Goal: Contribute content

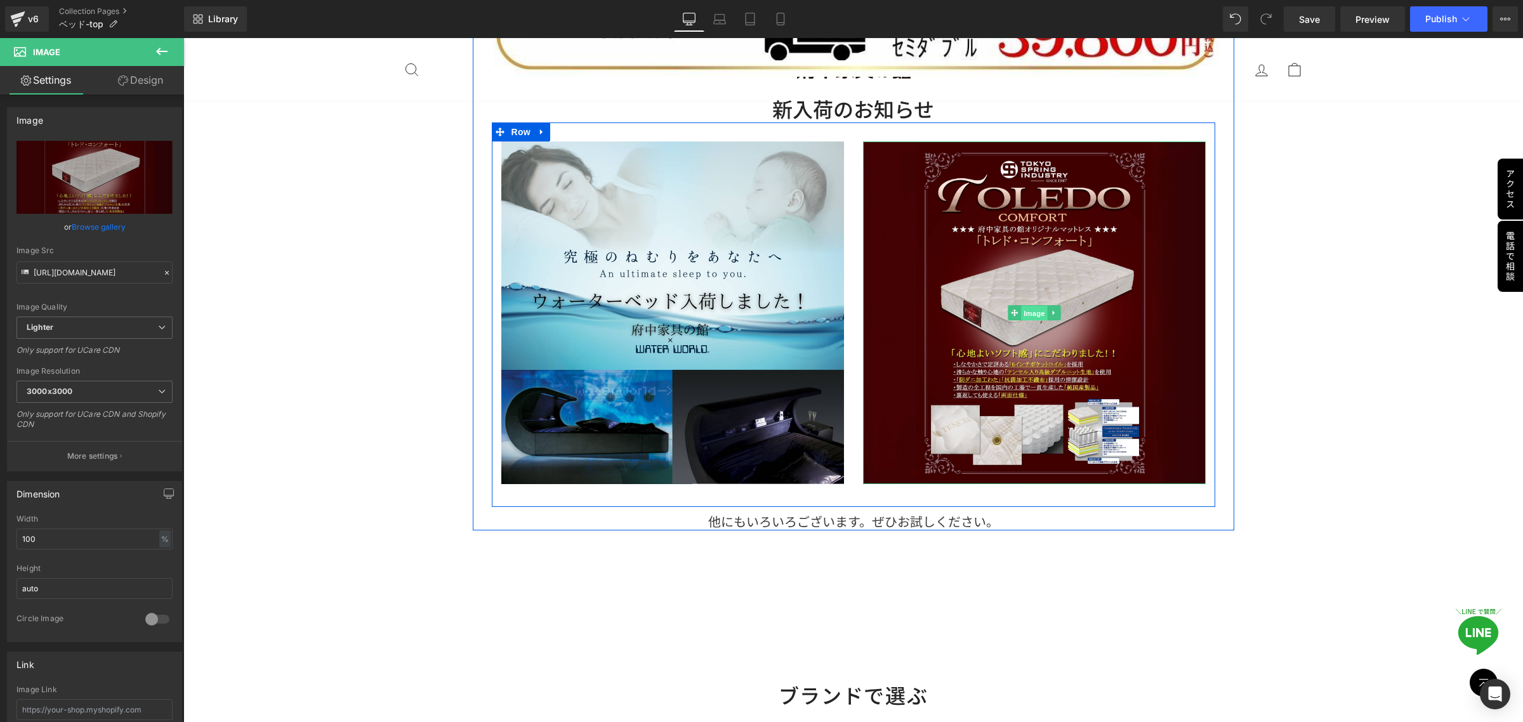
click at [1021, 315] on span "Image" at bounding box center [1034, 313] width 27 height 15
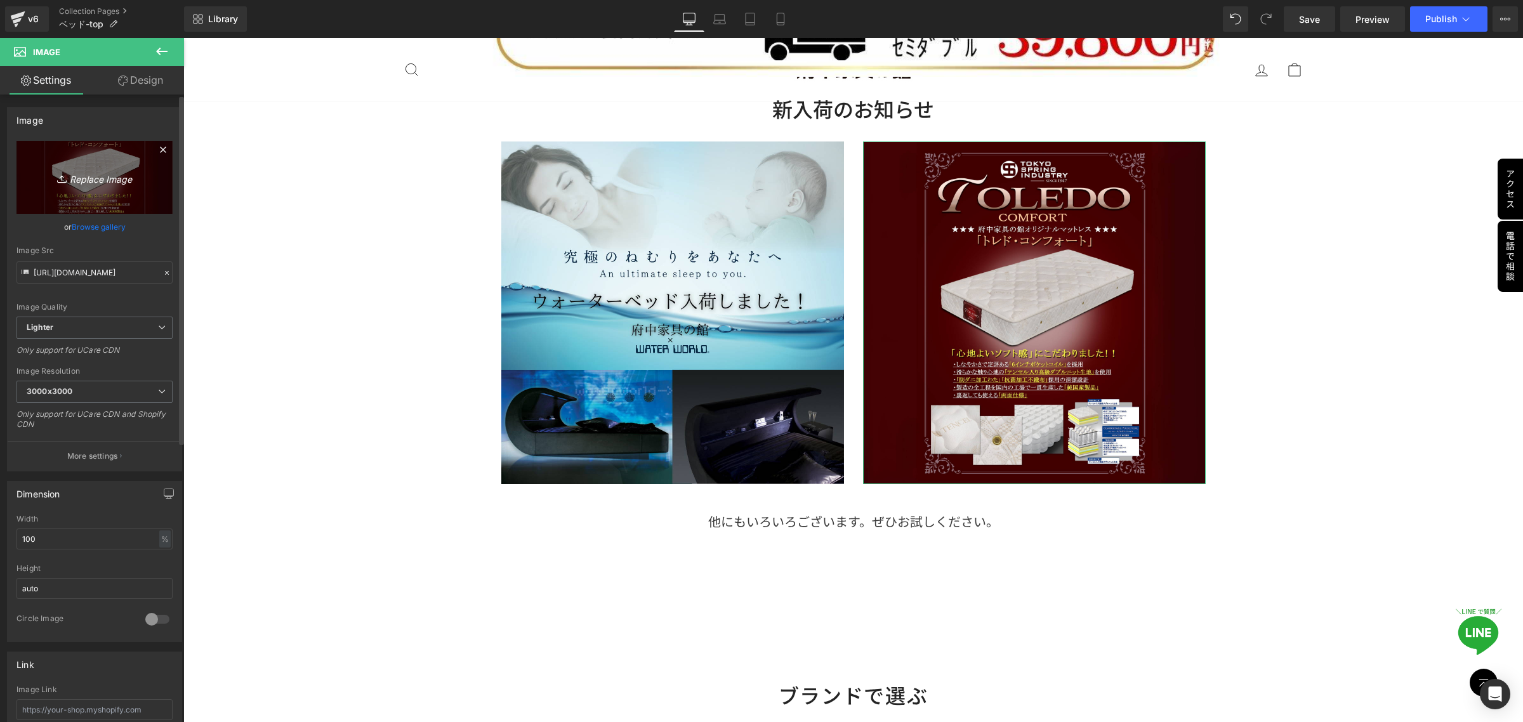
click at [60, 180] on icon at bounding box center [63, 179] width 13 height 13
type input "C:\fakepath\段落テキスト (7).png"
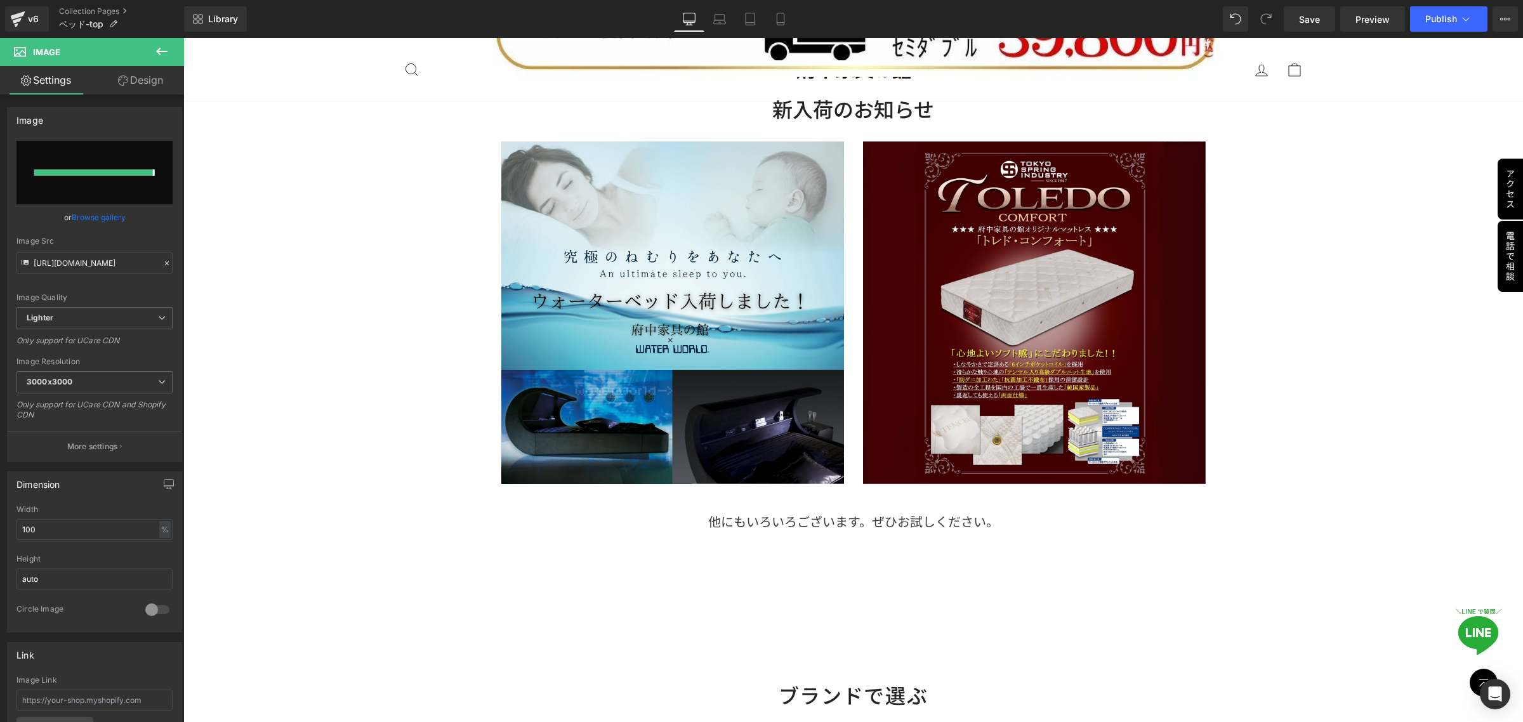
type input "[URL][DOMAIN_NAME]"
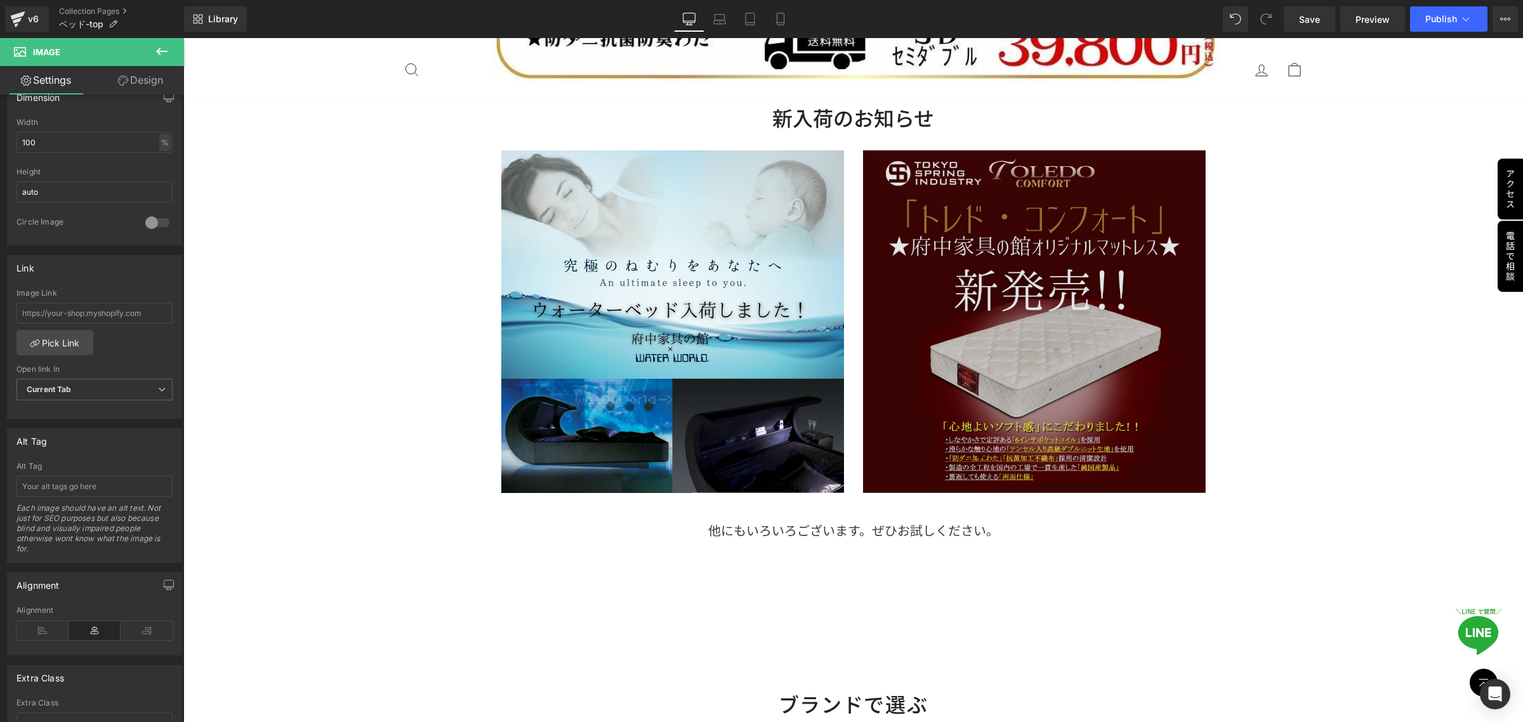
scroll to position [1824, 0]
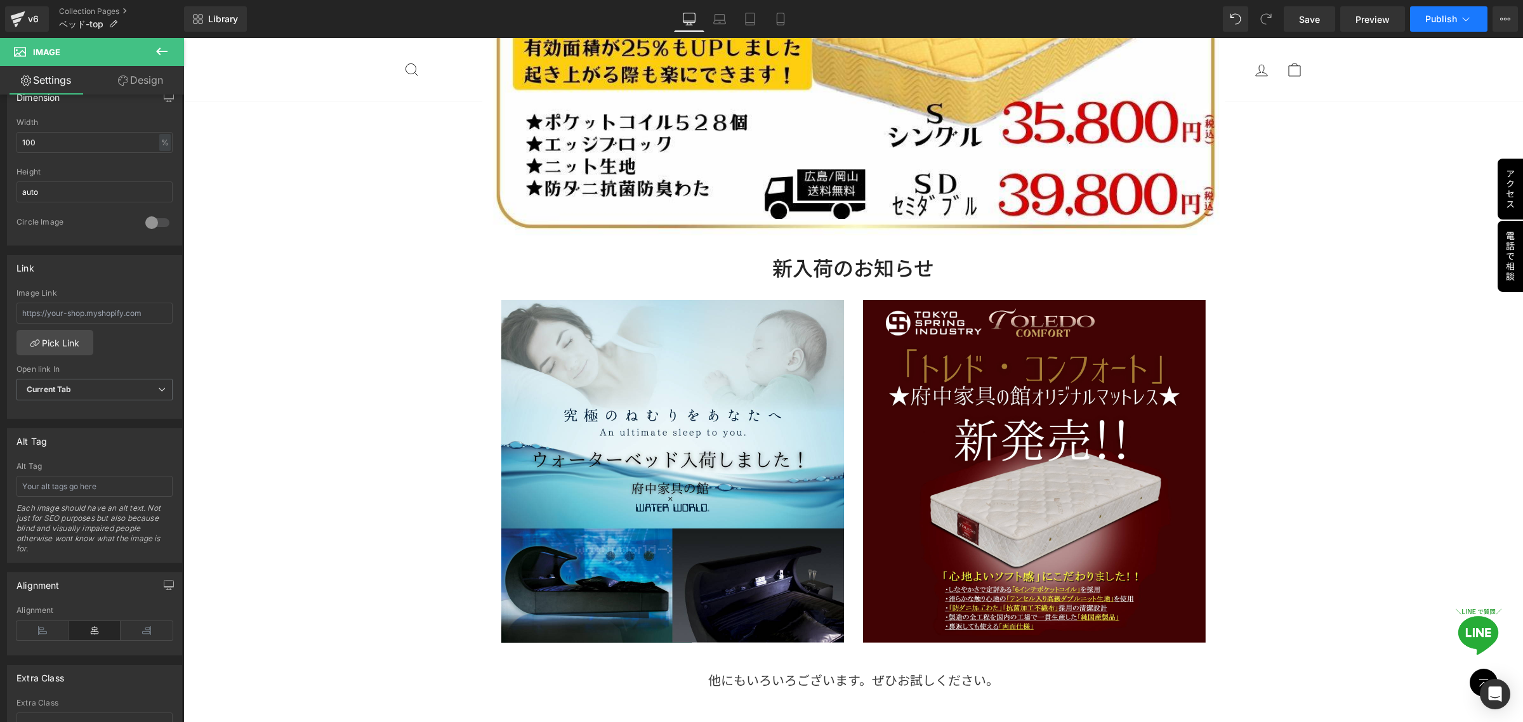
click at [1428, 24] on button "Publish" at bounding box center [1448, 18] width 77 height 25
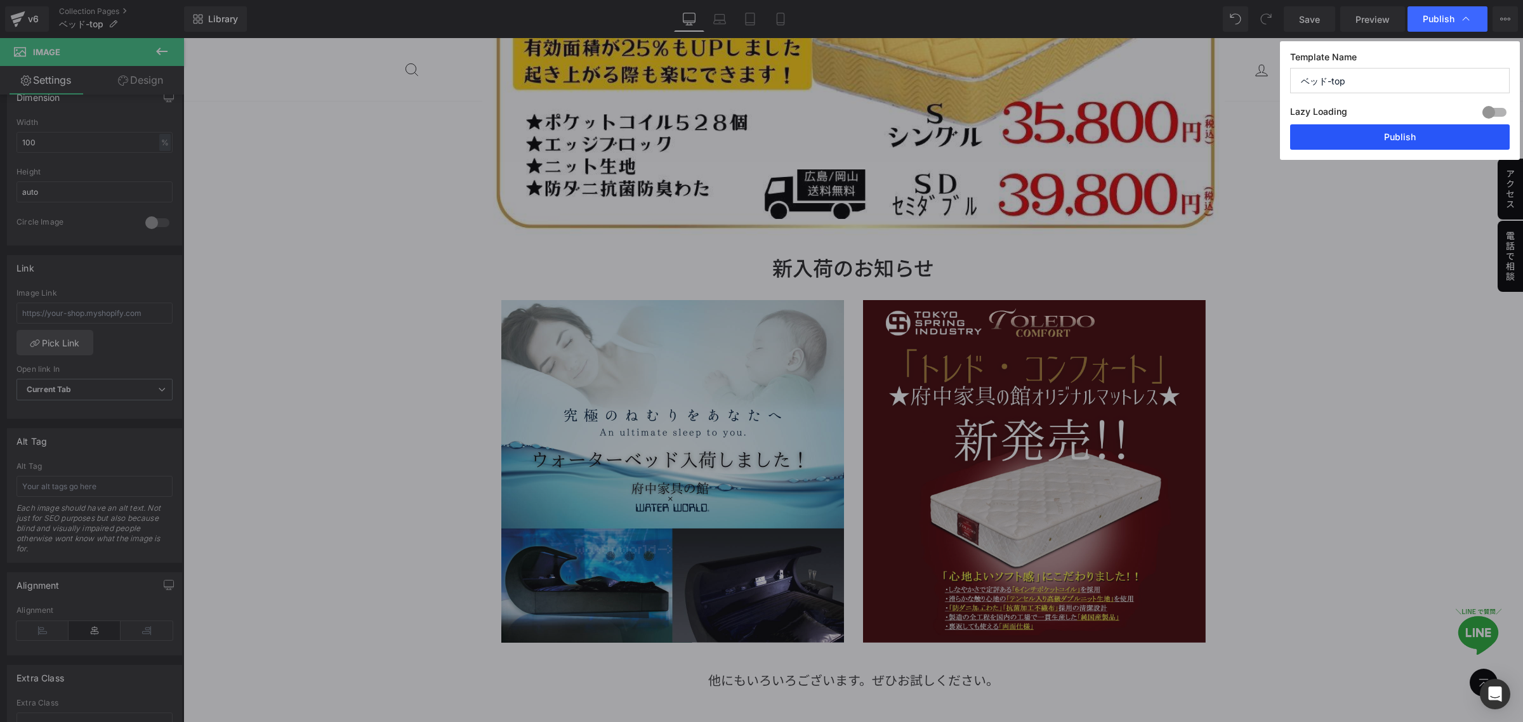
click at [1438, 143] on button "Publish" at bounding box center [1400, 136] width 220 height 25
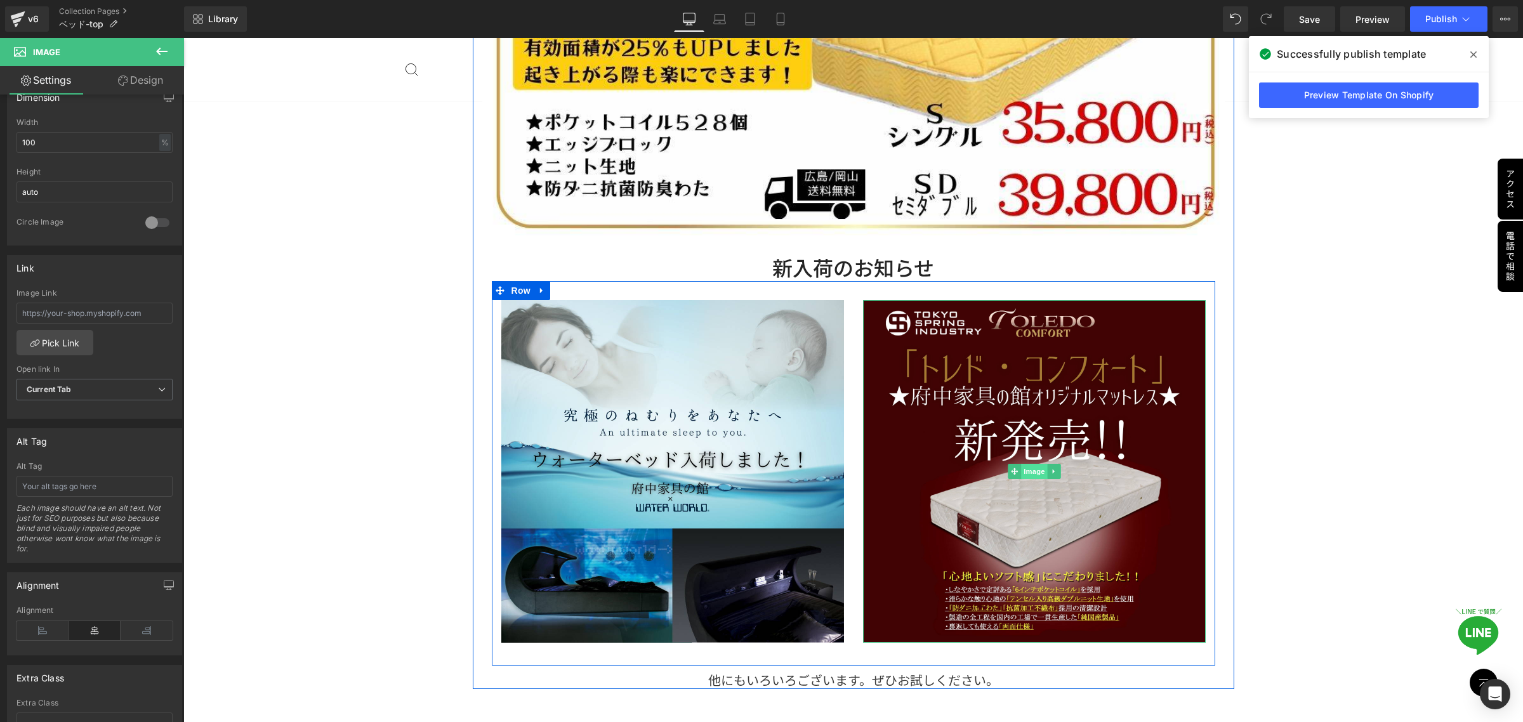
click at [1027, 470] on span "Image" at bounding box center [1034, 471] width 27 height 15
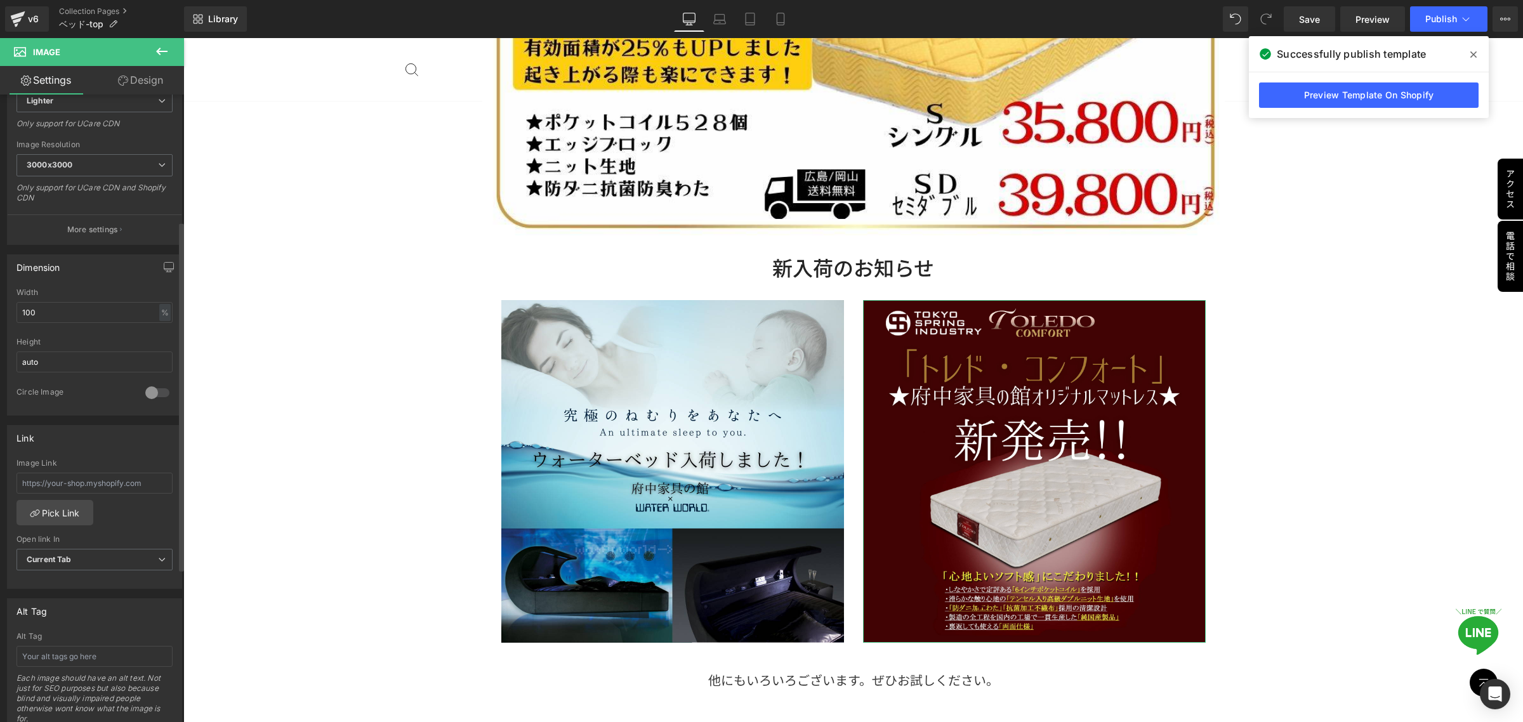
scroll to position [0, 0]
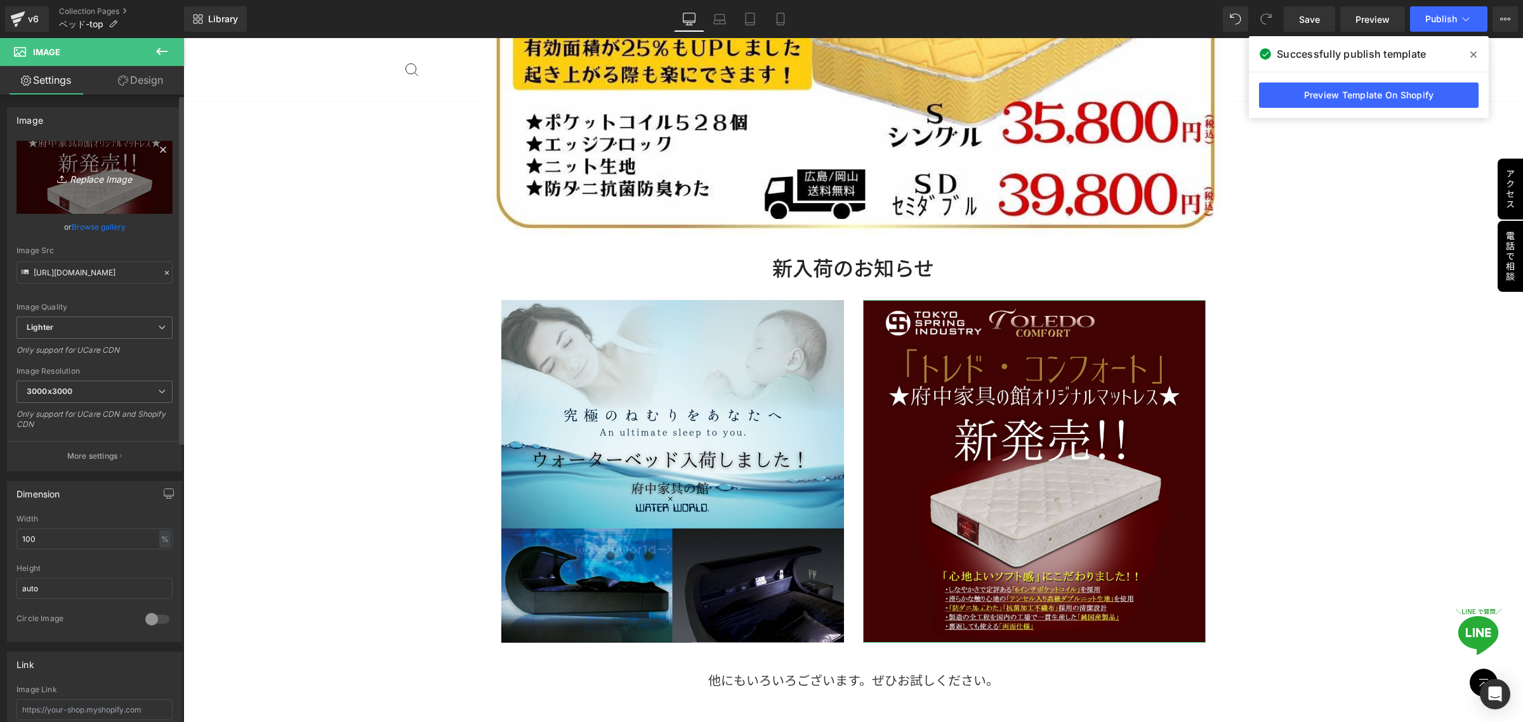
click at [57, 178] on icon at bounding box center [63, 179] width 13 height 13
type input "C:\fakepath\段落テキスト (8).png"
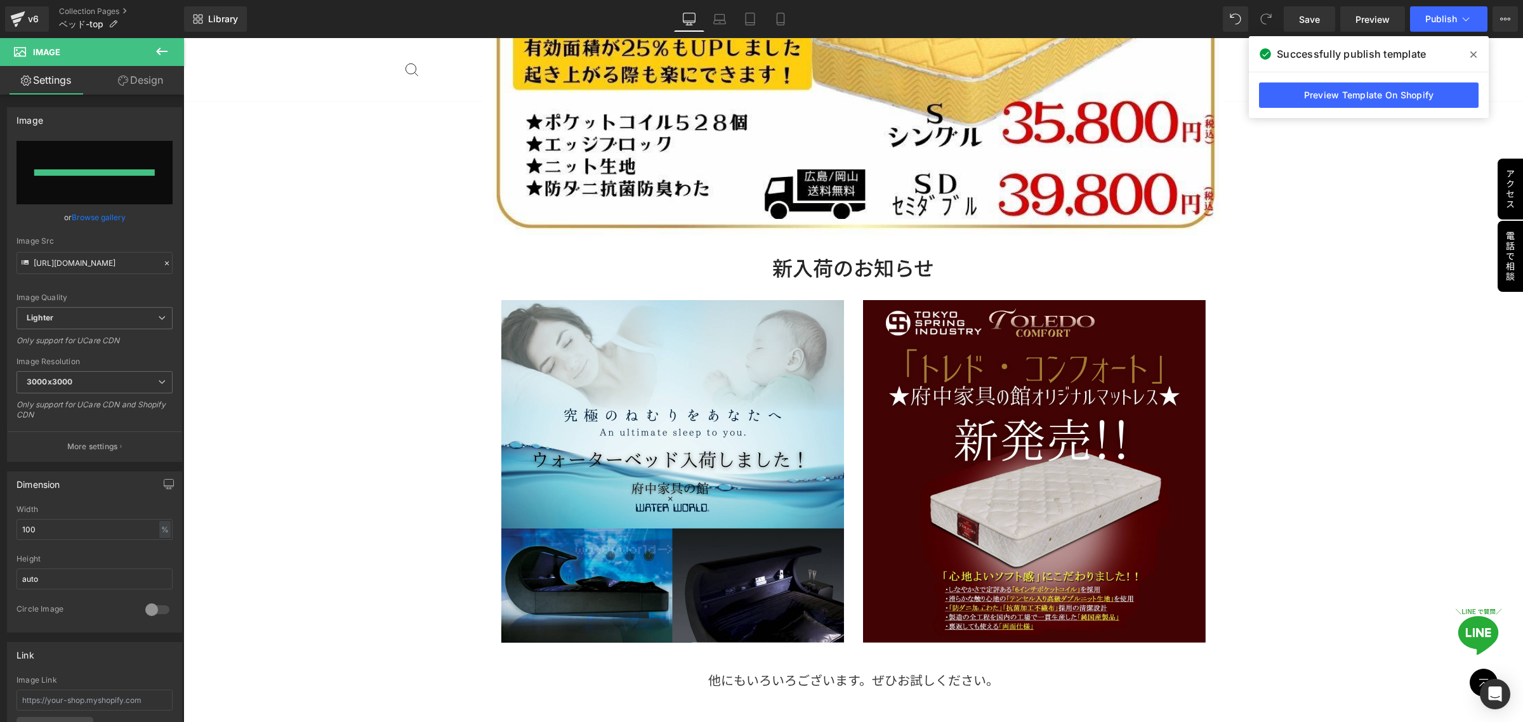
type input "[URL][DOMAIN_NAME]"
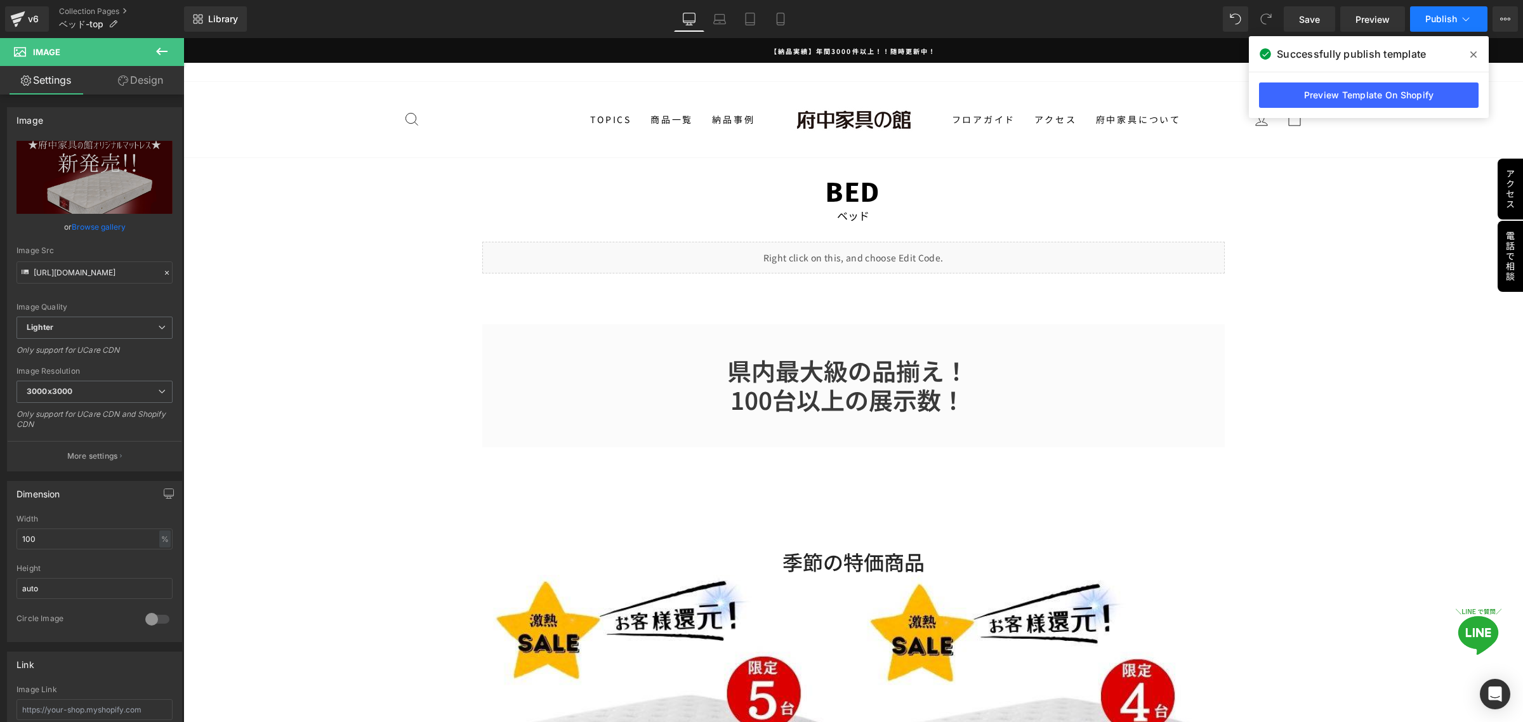
click at [1434, 14] on span "Publish" at bounding box center [1441, 19] width 32 height 10
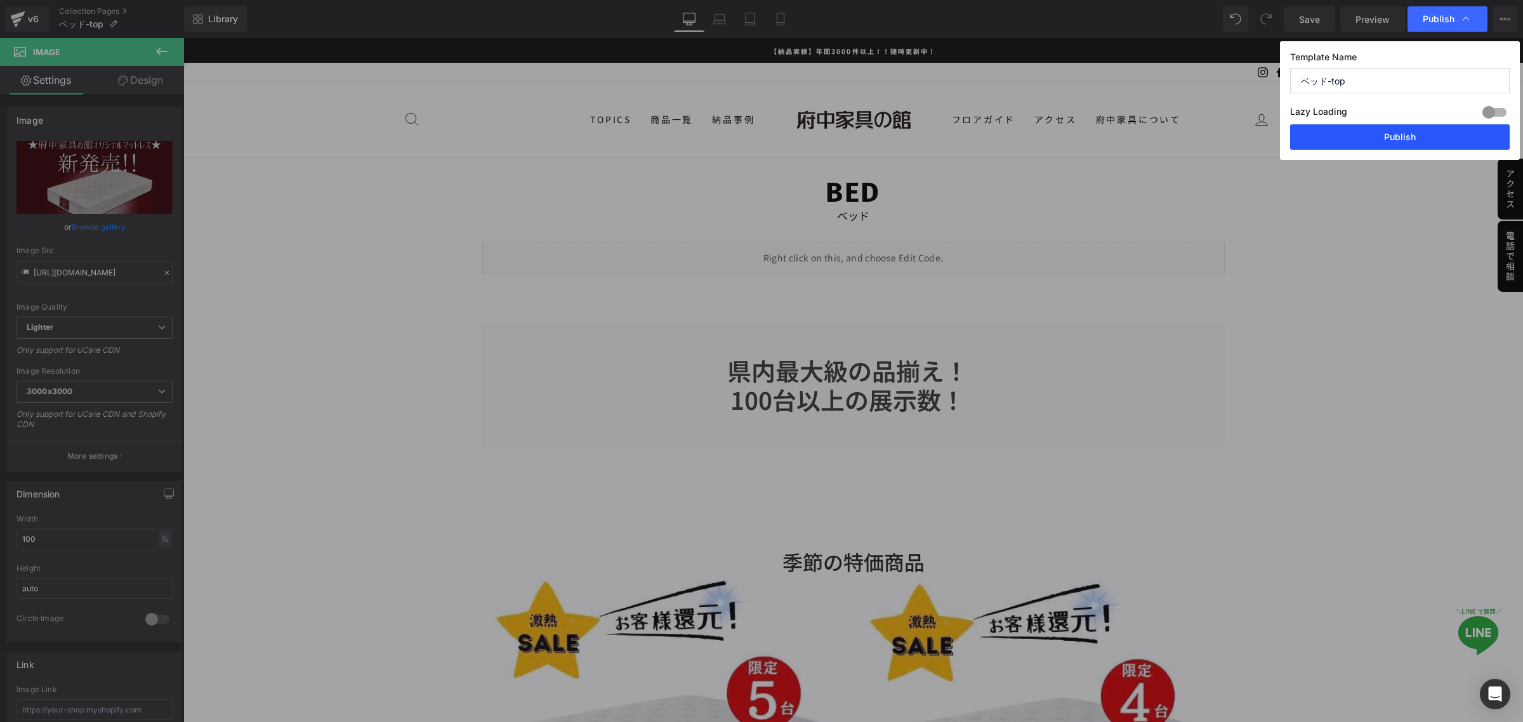
click at [1390, 138] on button "Publish" at bounding box center [1400, 136] width 220 height 25
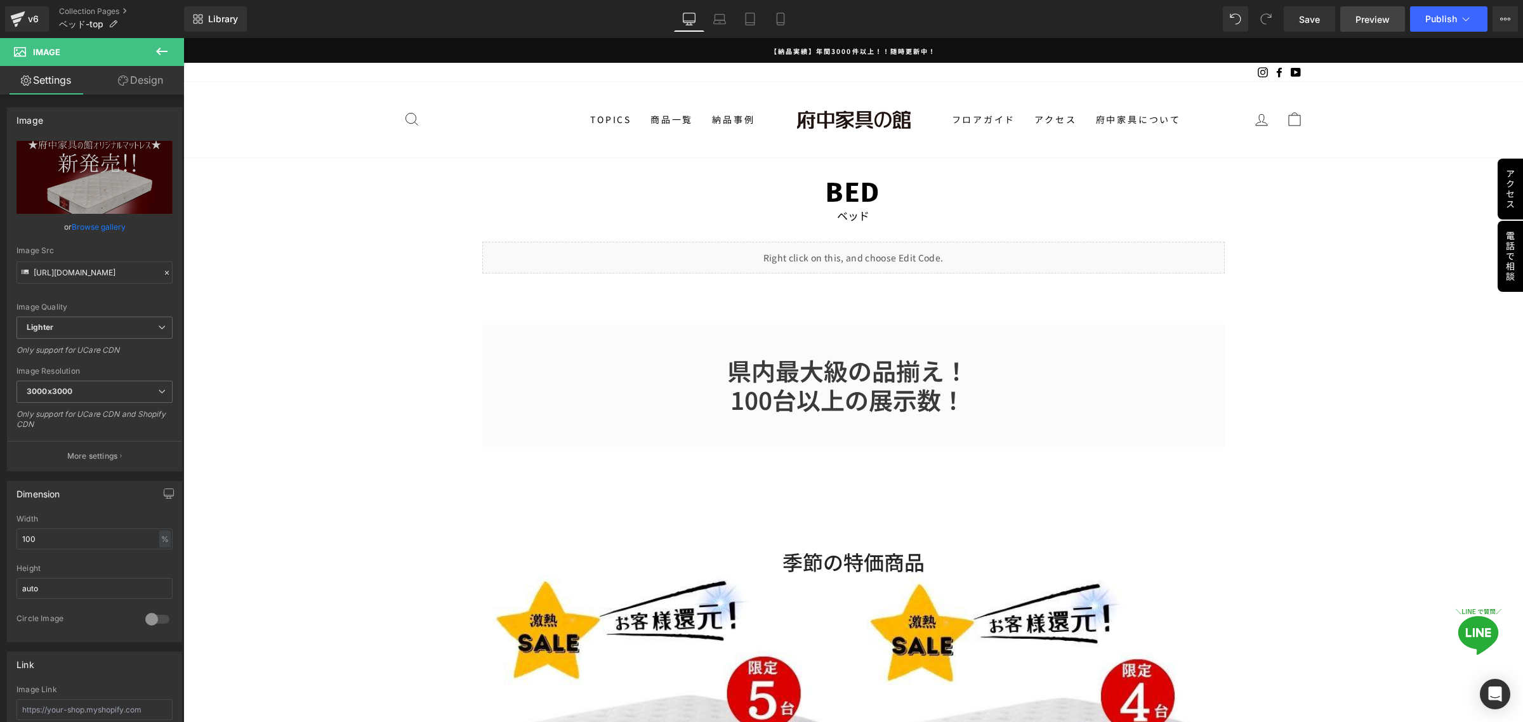
click at [1358, 23] on span "Preview" at bounding box center [1372, 19] width 34 height 13
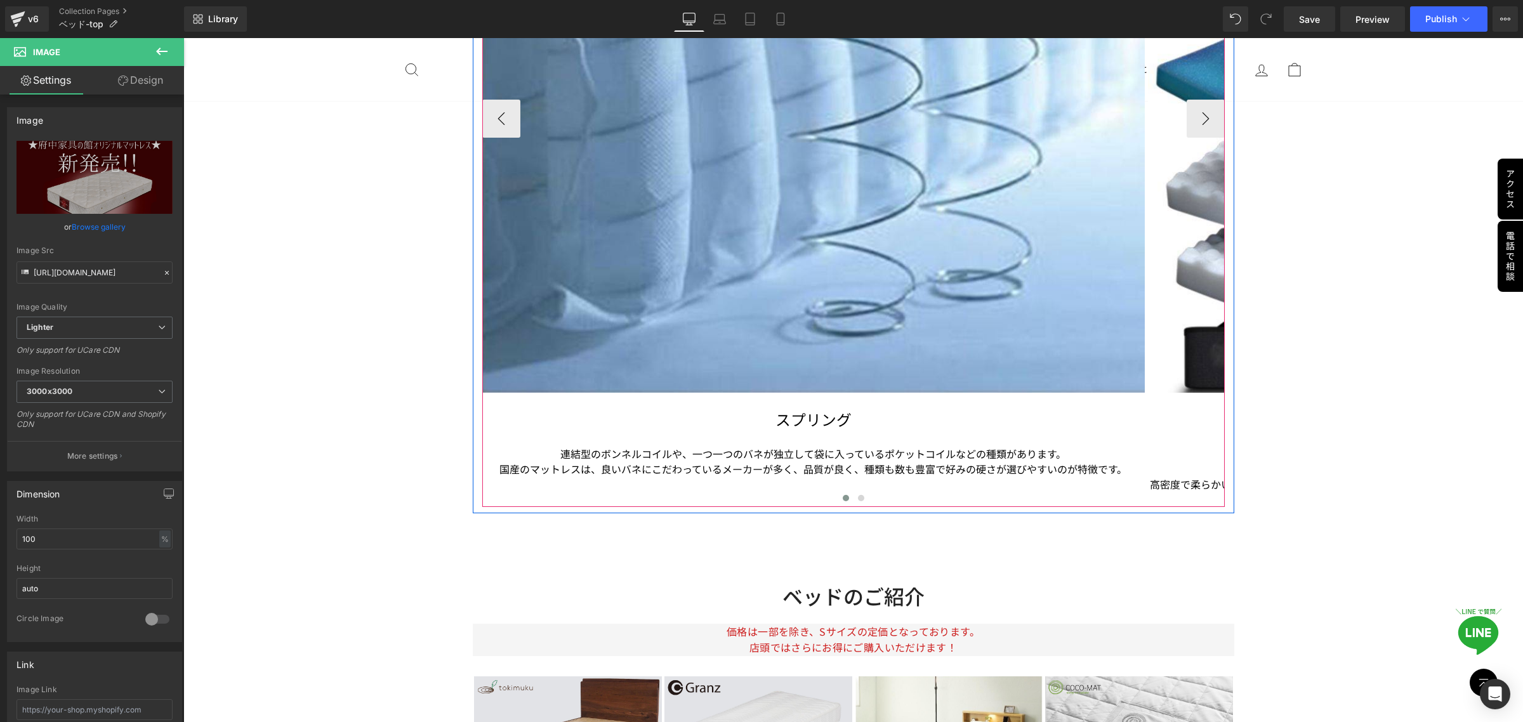
scroll to position [3489, 0]
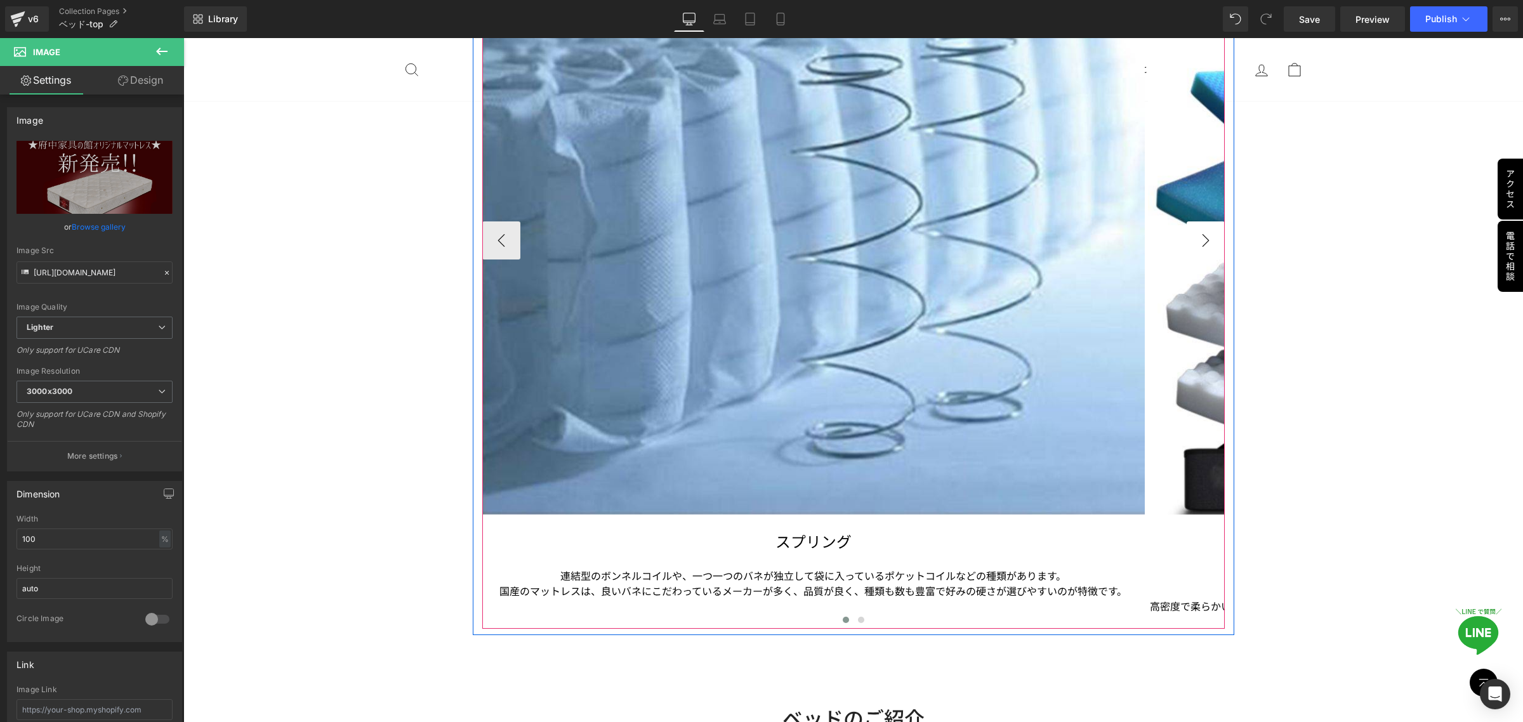
click at [1198, 242] on button "›" at bounding box center [1205, 240] width 38 height 38
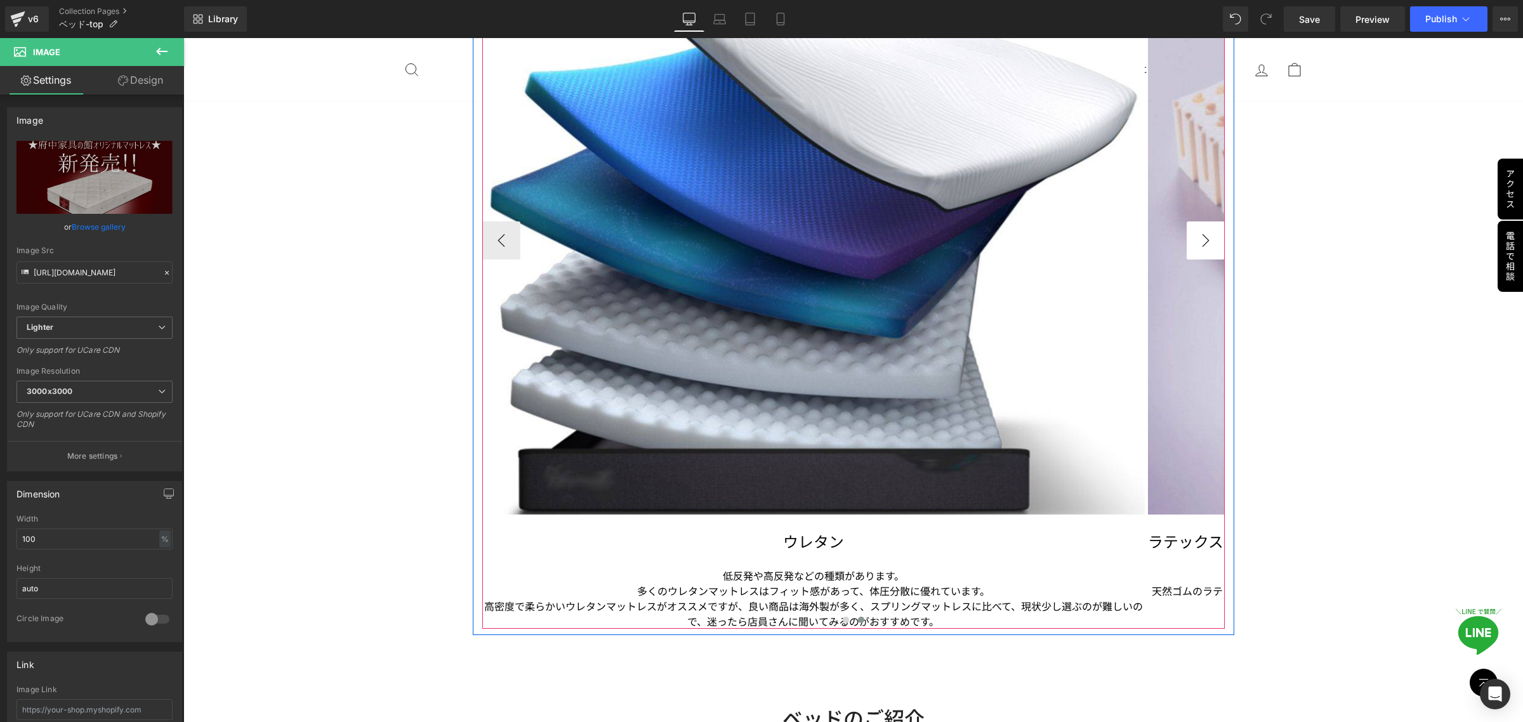
click at [1198, 242] on button "›" at bounding box center [1205, 240] width 38 height 38
click at [1195, 236] on button "›" at bounding box center [1205, 240] width 38 height 38
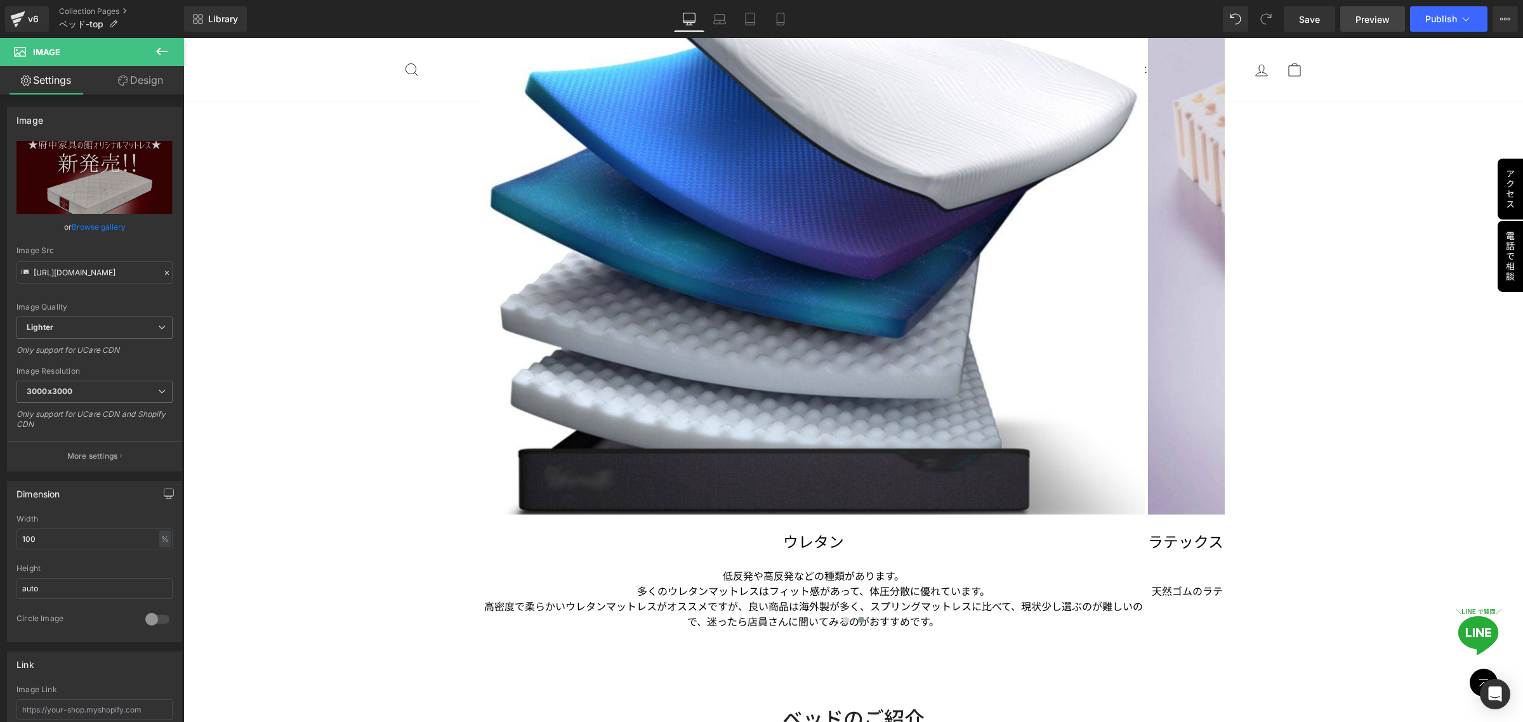
click at [1372, 17] on span "Preview" at bounding box center [1372, 19] width 34 height 13
